Goal: Information Seeking & Learning: Learn about a topic

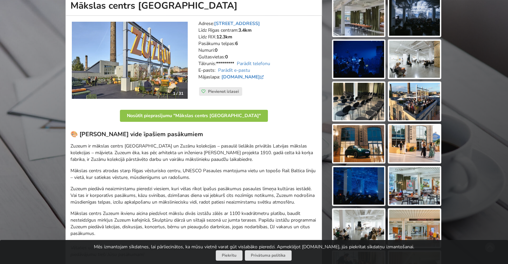
scroll to position [33, 0]
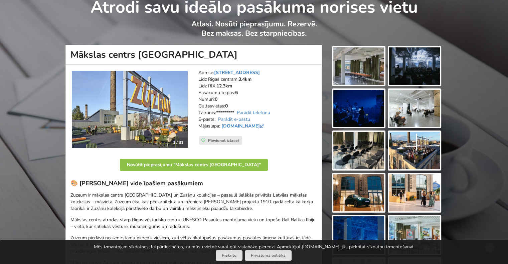
click at [370, 75] on img at bounding box center [359, 65] width 51 height 37
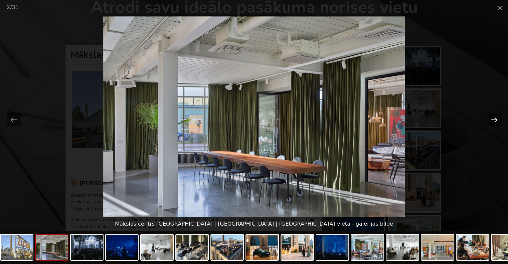
click at [496, 117] on button "Next slide" at bounding box center [495, 119] width 14 height 13
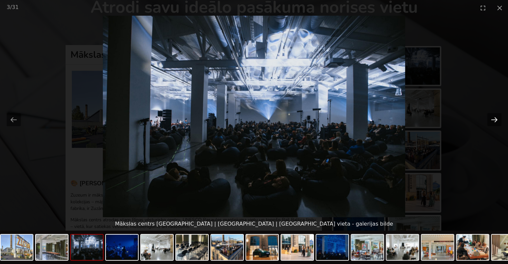
click at [496, 117] on button "Next slide" at bounding box center [495, 119] width 14 height 13
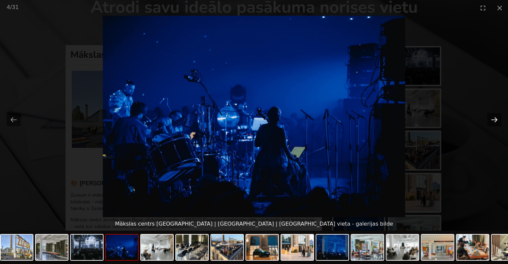
click at [496, 117] on button "Next slide" at bounding box center [495, 119] width 14 height 13
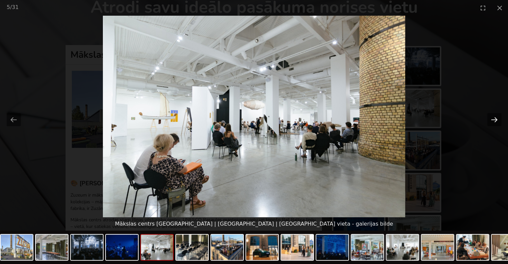
click at [496, 117] on button "Next slide" at bounding box center [495, 119] width 14 height 13
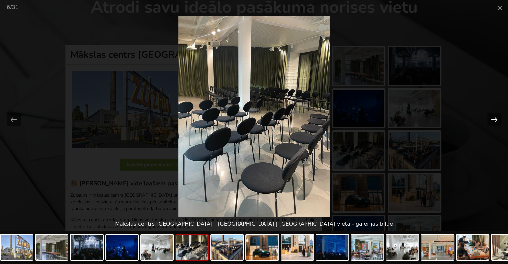
click at [496, 117] on button "Next slide" at bounding box center [495, 119] width 14 height 13
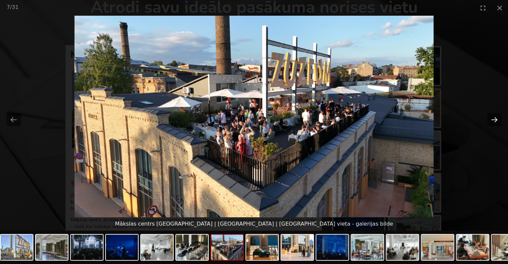
click at [496, 117] on button "Next slide" at bounding box center [495, 119] width 14 height 13
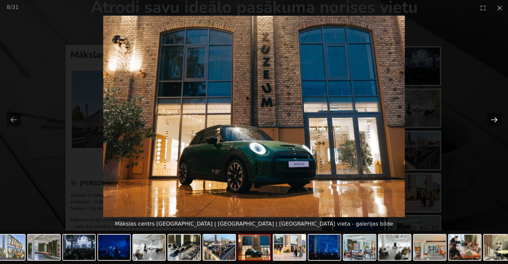
click at [496, 117] on button "Next slide" at bounding box center [495, 119] width 14 height 13
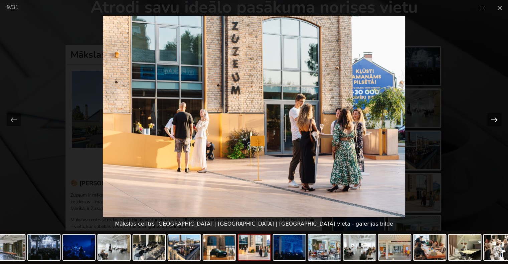
click at [496, 117] on button "Next slide" at bounding box center [495, 119] width 14 height 13
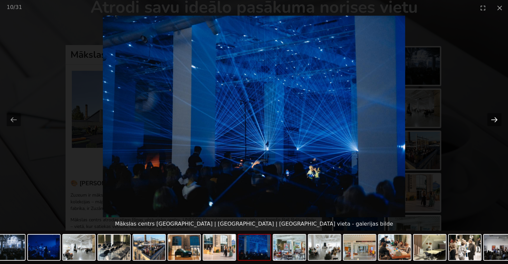
click at [496, 117] on button "Next slide" at bounding box center [495, 119] width 14 height 13
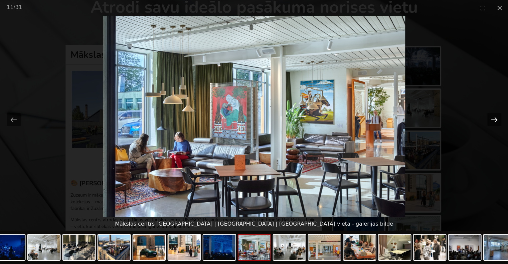
click at [496, 117] on button "Next slide" at bounding box center [495, 119] width 14 height 13
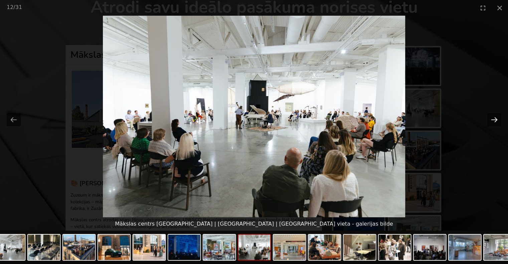
click at [496, 117] on button "Next slide" at bounding box center [495, 119] width 14 height 13
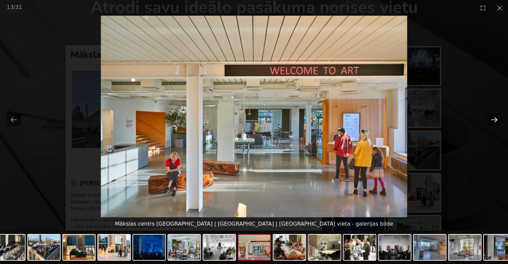
click at [493, 121] on button "Next slide" at bounding box center [495, 119] width 14 height 13
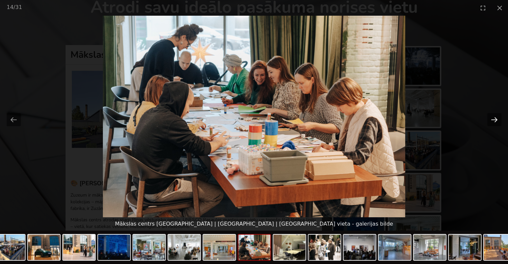
click at [493, 121] on button "Next slide" at bounding box center [495, 119] width 14 height 13
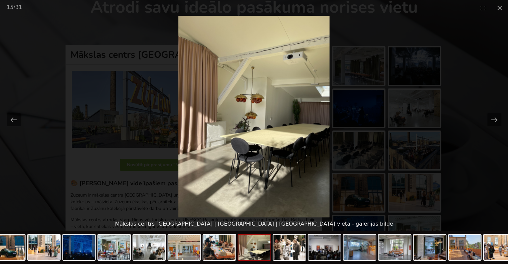
scroll to position [0, 0]
click at [455, 159] on picture at bounding box center [254, 117] width 508 height 202
click at [490, 116] on button "Next slide" at bounding box center [495, 119] width 14 height 13
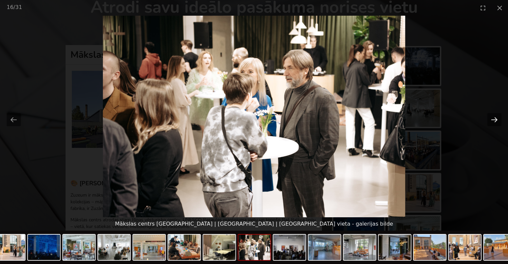
click at [490, 116] on button "Next slide" at bounding box center [495, 119] width 14 height 13
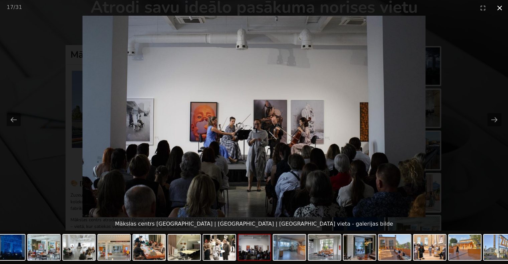
click at [498, 7] on button "Close gallery" at bounding box center [500, 8] width 17 height 16
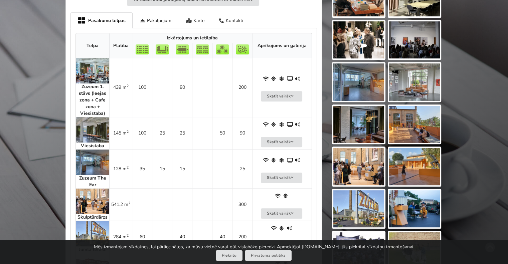
scroll to position [368, 0]
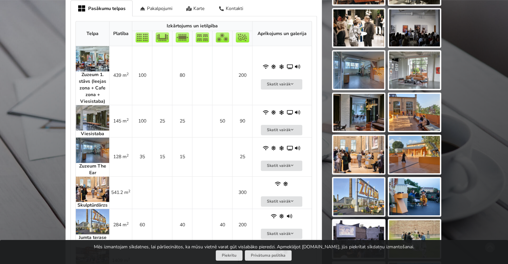
click at [92, 153] on img at bounding box center [92, 150] width 33 height 25
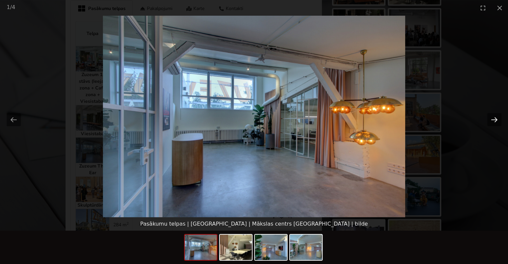
click at [496, 120] on button "Next slide" at bounding box center [495, 119] width 14 height 13
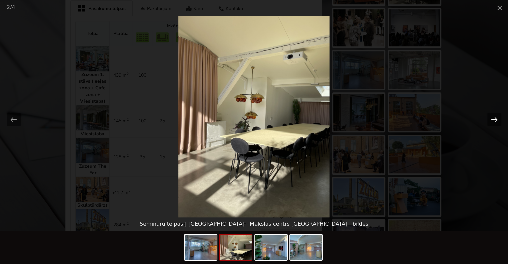
click at [496, 120] on button "Next slide" at bounding box center [495, 119] width 14 height 13
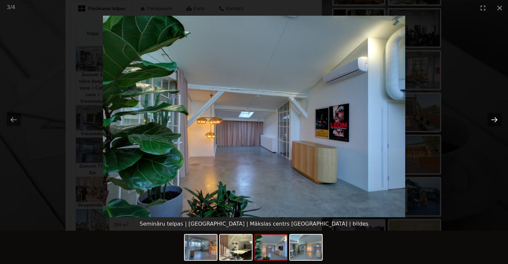
click at [496, 120] on button "Next slide" at bounding box center [495, 119] width 14 height 13
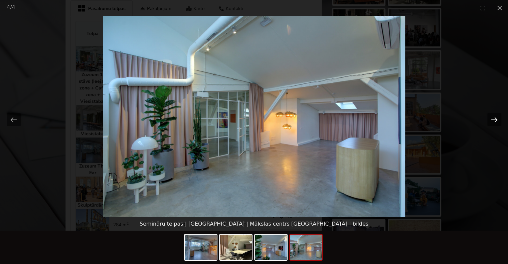
click at [496, 120] on button "Next slide" at bounding box center [495, 119] width 14 height 13
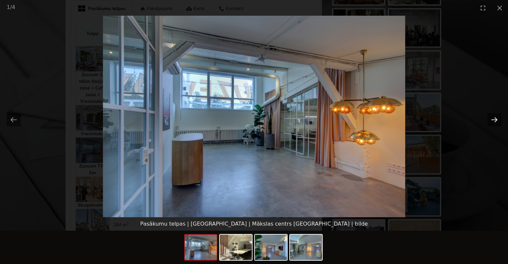
click at [496, 120] on button "Next slide" at bounding box center [495, 119] width 14 height 13
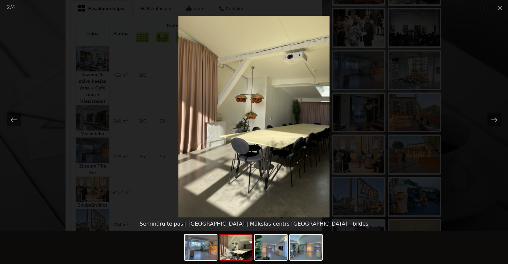
click at [18, 84] on picture at bounding box center [254, 117] width 508 height 202
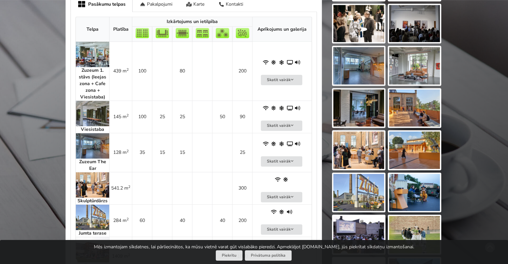
scroll to position [401, 0]
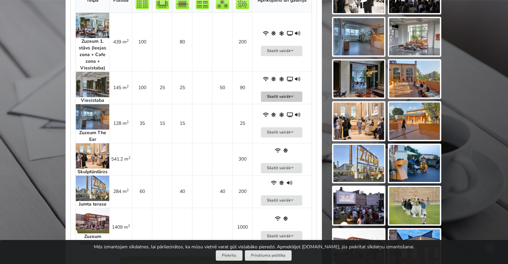
click at [278, 96] on button "Skatīt vairāk" at bounding box center [281, 97] width 41 height 10
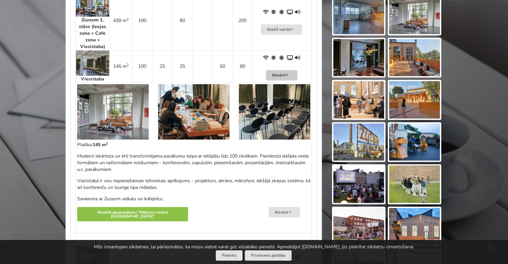
scroll to position [434, 0]
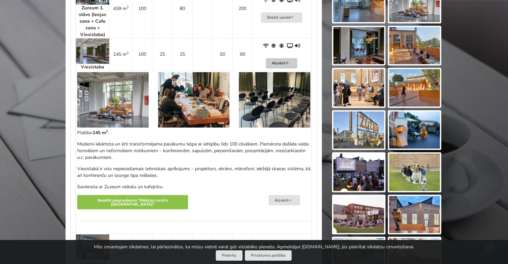
click at [279, 62] on button "Aizvērt" at bounding box center [281, 63] width 31 height 10
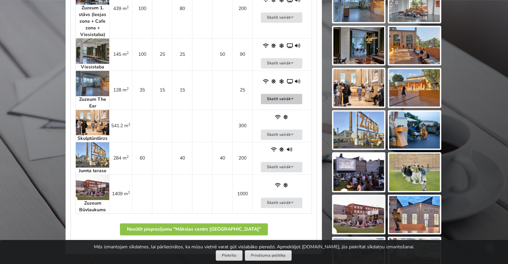
click at [291, 97] on icon at bounding box center [292, 99] width 5 height 4
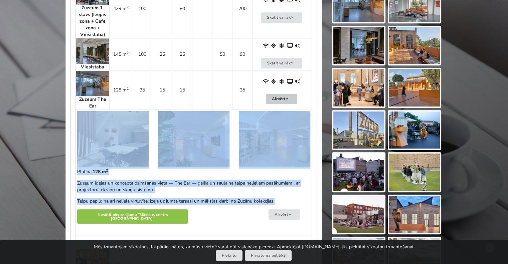
drag, startPoint x: 291, startPoint y: 193, endPoint x: 91, endPoint y: 130, distance: 210.4
click at [91, 130] on td "128 m 2" at bounding box center [194, 179] width 236 height 139
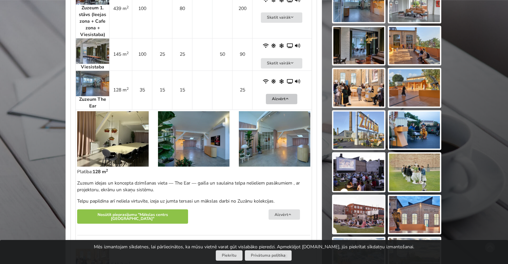
click at [91, 101] on strong "Zuzeum The Ear" at bounding box center [92, 102] width 27 height 13
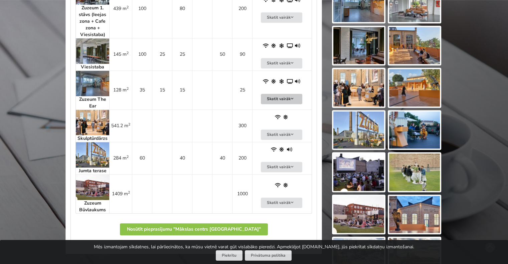
click at [91, 100] on strong "Zuzeum The Ear" at bounding box center [92, 102] width 27 height 13
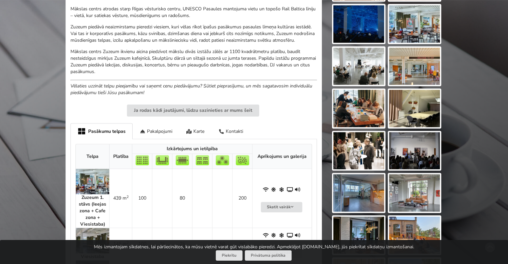
scroll to position [234, 0]
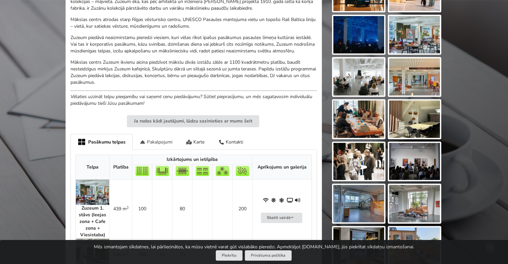
click at [160, 139] on div "Pakalpojumi" at bounding box center [156, 142] width 47 height 16
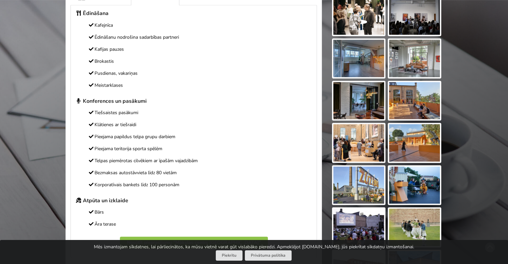
scroll to position [368, 0]
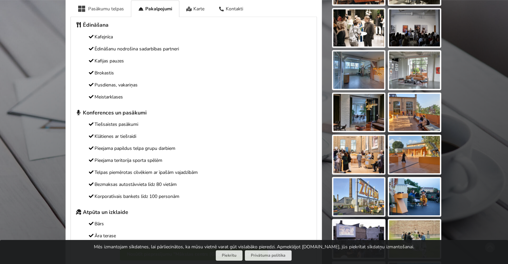
click at [102, 11] on div "Pasākumu telpas" at bounding box center [101, 8] width 60 height 16
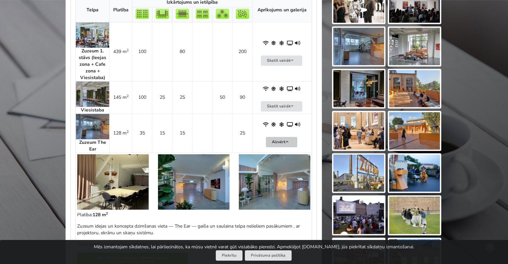
scroll to position [401, 0]
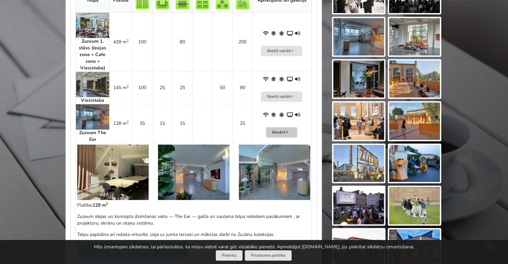
click at [127, 186] on img at bounding box center [113, 172] width 72 height 55
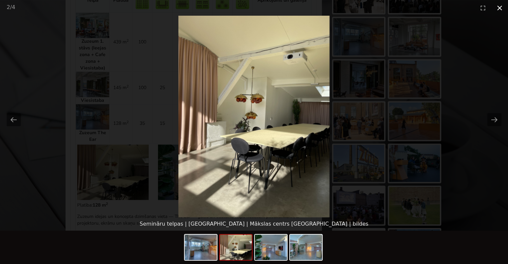
click at [502, 6] on button "Close gallery" at bounding box center [500, 8] width 17 height 16
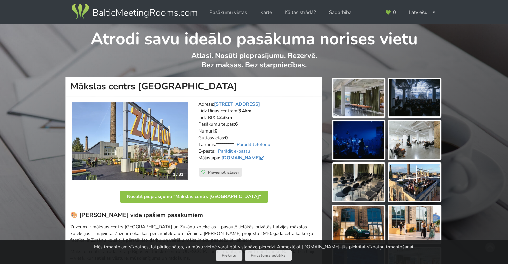
scroll to position [67, 0]
